Goal: Navigation & Orientation: Find specific page/section

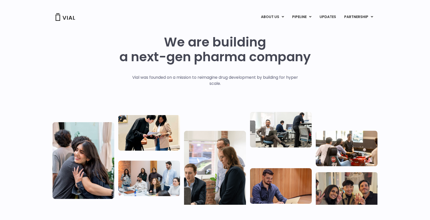
scroll to position [6, 0]
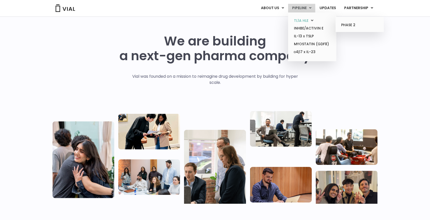
click at [303, 20] on link "TL1A HLE" at bounding box center [312, 21] width 44 height 8
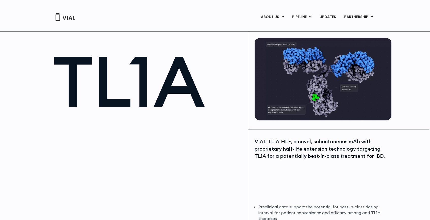
click at [65, 17] on img at bounding box center [65, 17] width 20 height 8
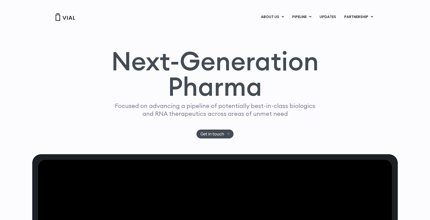
scroll to position [7, 0]
click at [273, 28] on link "ABOUT US" at bounding box center [281, 30] width 44 height 8
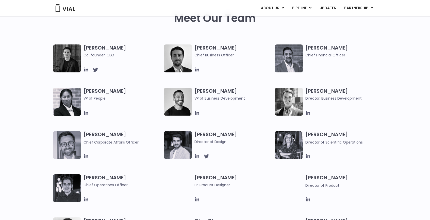
scroll to position [246, 0]
